Goal: Contribute content

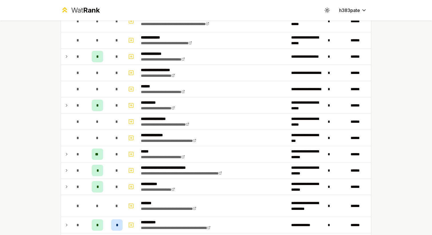
scroll to position [317, 0]
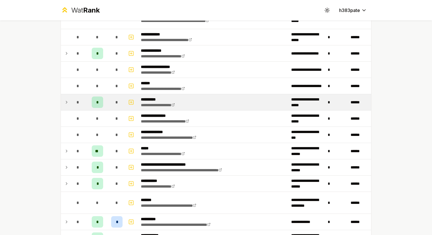
click at [67, 102] on icon at bounding box center [66, 102] width 1 height 2
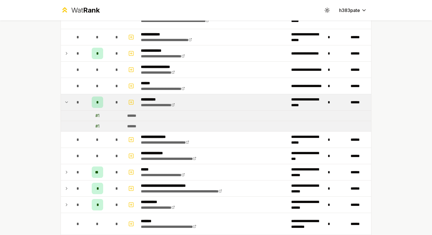
click at [99, 103] on span "*" at bounding box center [97, 102] width 3 height 6
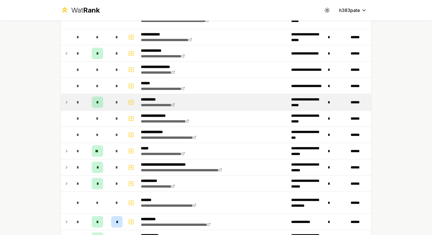
click at [99, 103] on span "*" at bounding box center [97, 102] width 3 height 6
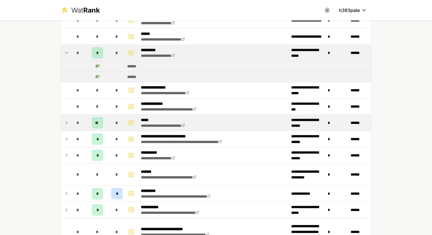
scroll to position [343, 0]
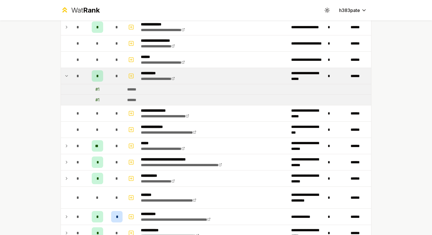
click at [203, 77] on td "**********" at bounding box center [214, 76] width 150 height 16
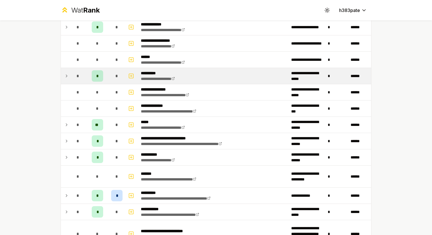
click at [196, 77] on td "**********" at bounding box center [214, 76] width 150 height 16
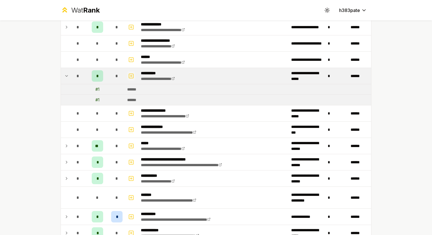
click at [131, 74] on icon "button" at bounding box center [131, 76] width 6 height 7
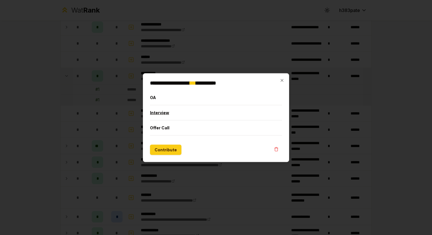
click at [159, 113] on button "Interview" at bounding box center [216, 112] width 132 height 15
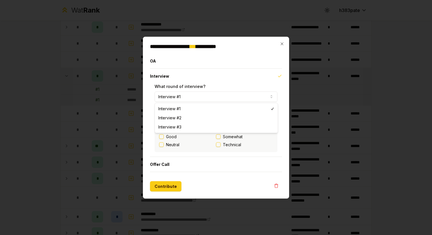
click at [180, 96] on button "Interview #1" at bounding box center [216, 96] width 123 height 10
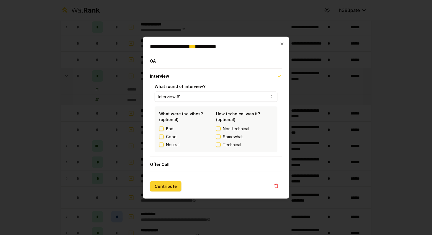
click at [176, 184] on button "Contribute" at bounding box center [165, 186] width 31 height 10
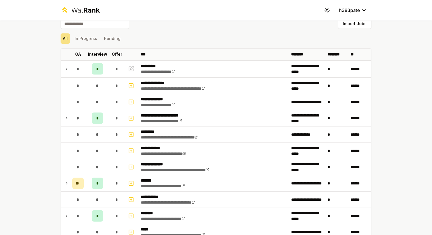
scroll to position [0, 0]
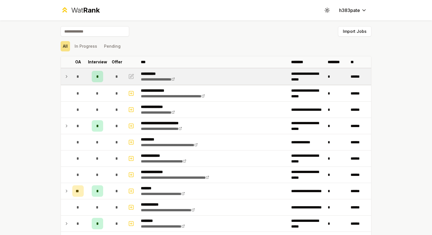
click at [68, 76] on icon at bounding box center [66, 76] width 5 height 7
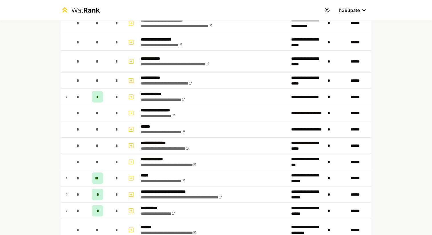
scroll to position [323, 0]
